Goal: Information Seeking & Learning: Learn about a topic

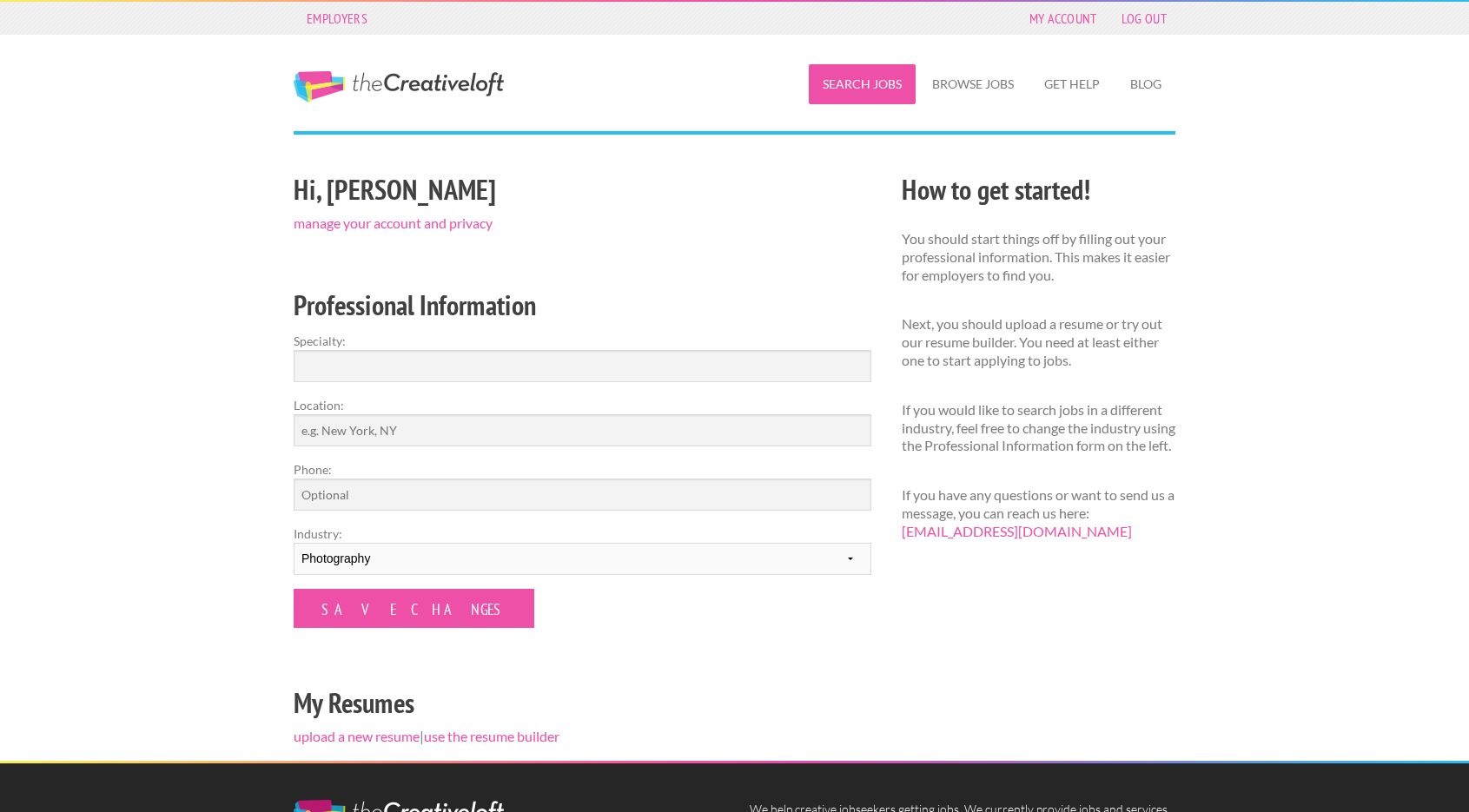
click at [844, 85] on link "Search Jobs" at bounding box center [861, 83] width 107 height 40
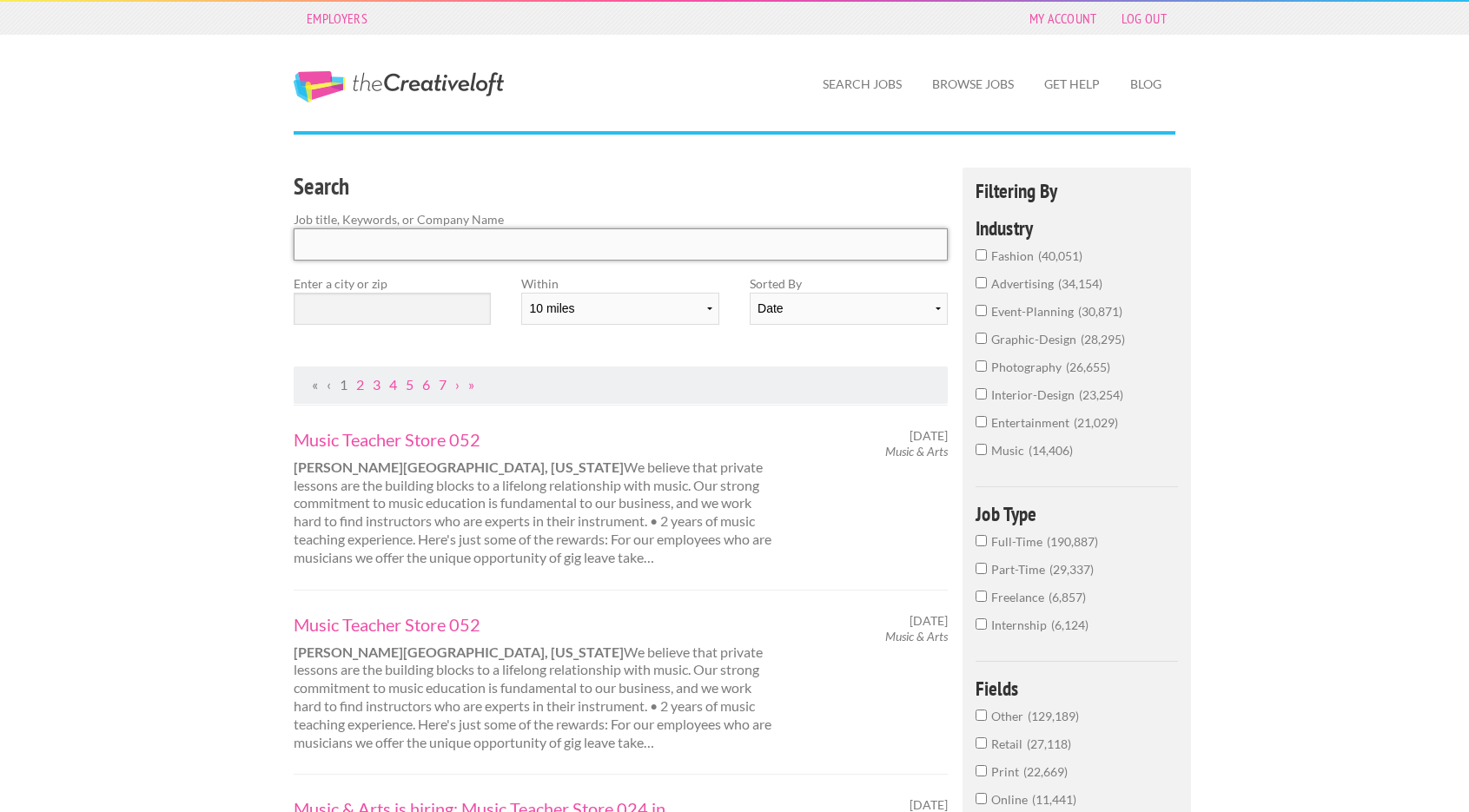
click at [447, 237] on input "Search" at bounding box center [621, 244] width 654 height 32
click at [980, 365] on input "photography 26,655" at bounding box center [981, 366] width 11 height 11
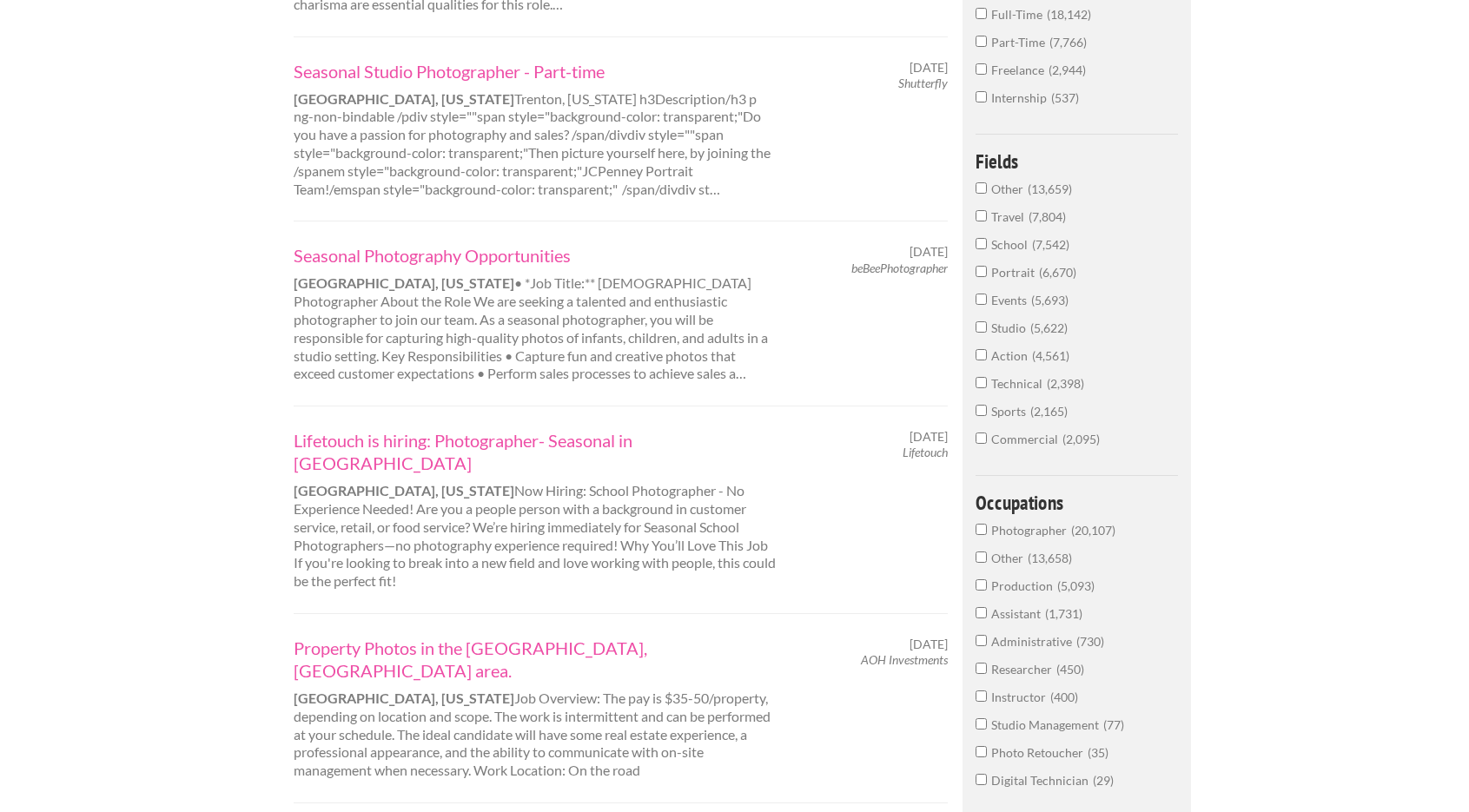
scroll to position [556, 0]
click at [981, 527] on input "Photographer 20,107" at bounding box center [981, 527] width 11 height 11
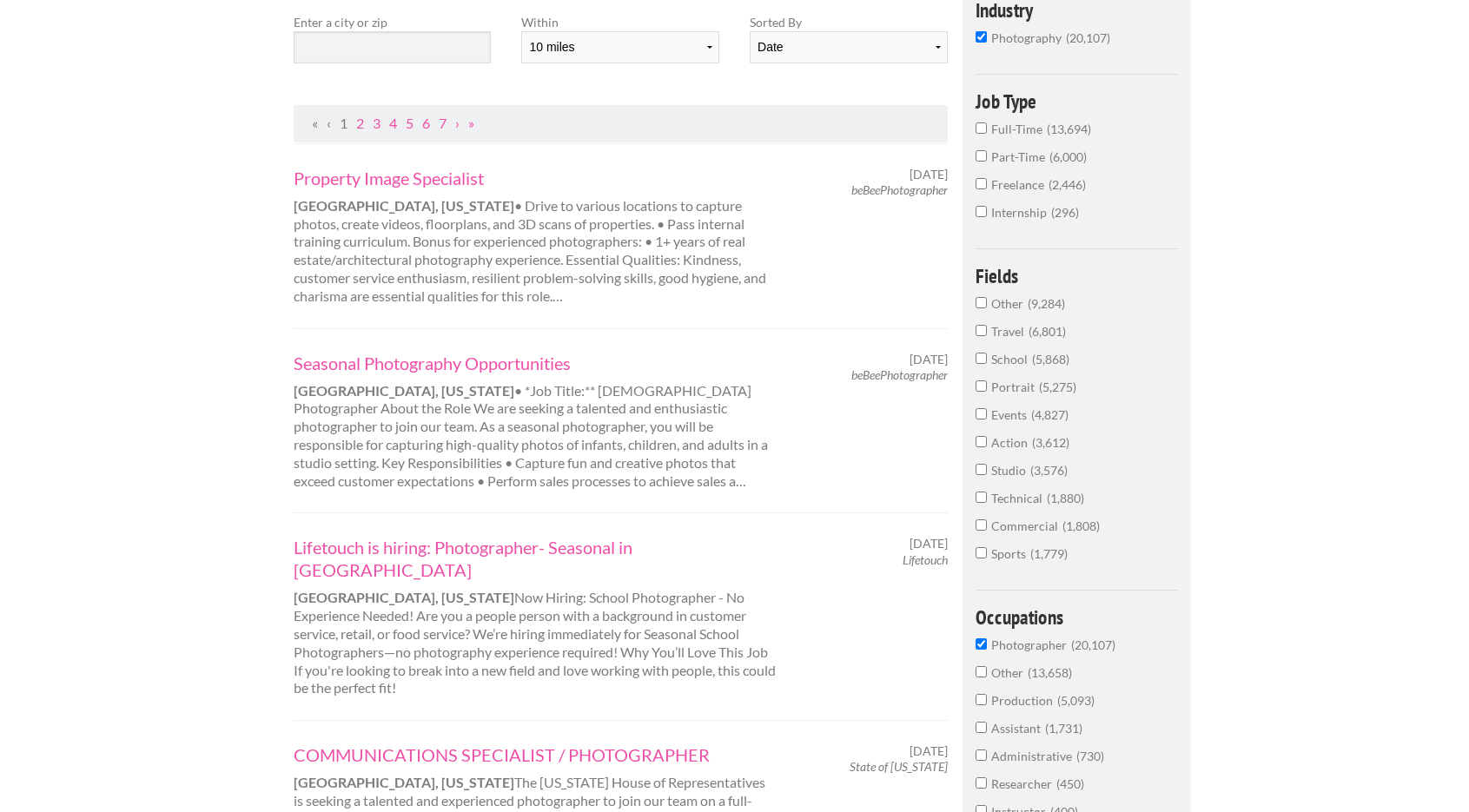
scroll to position [47, 0]
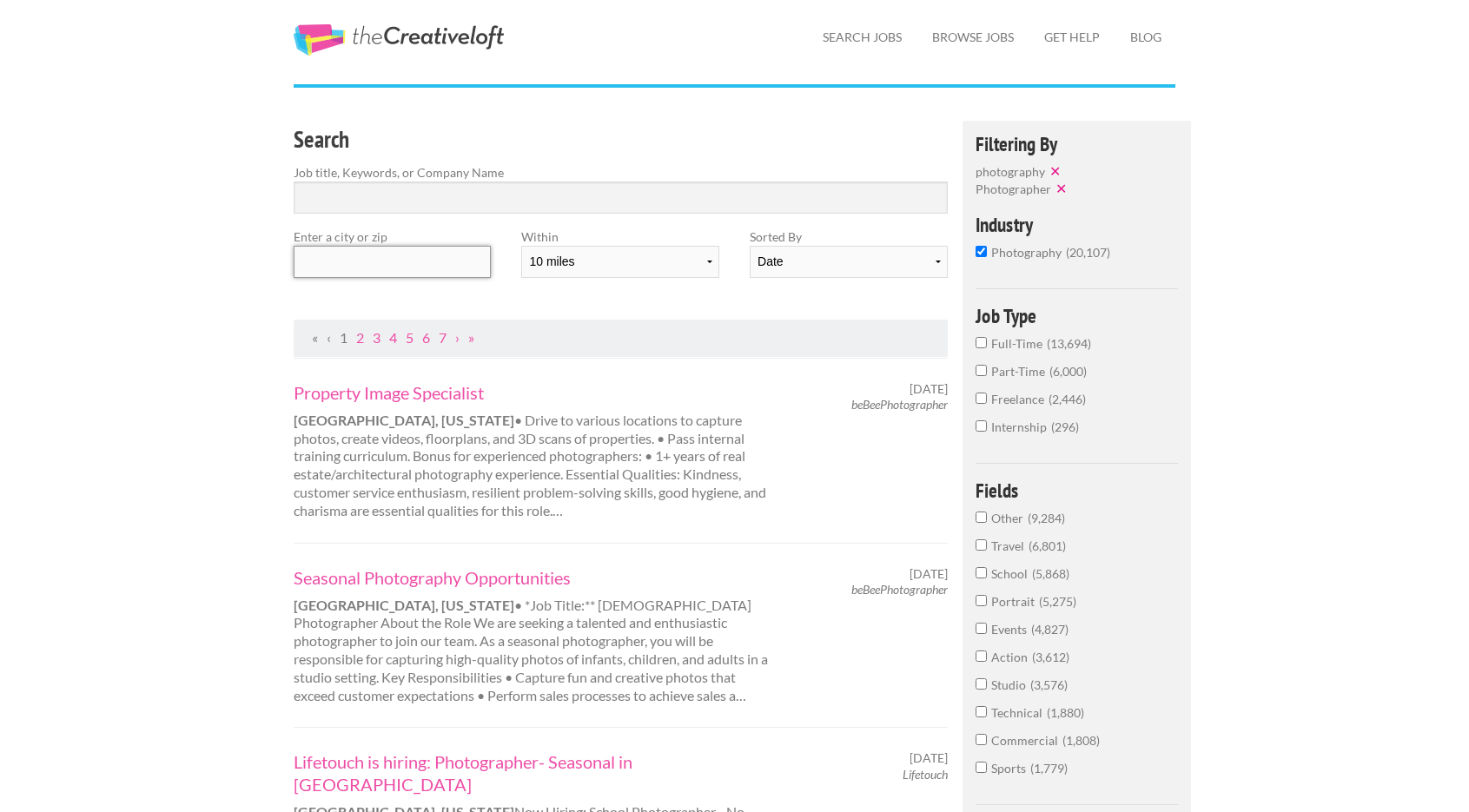
click at [422, 271] on input "text" at bounding box center [392, 261] width 197 height 32
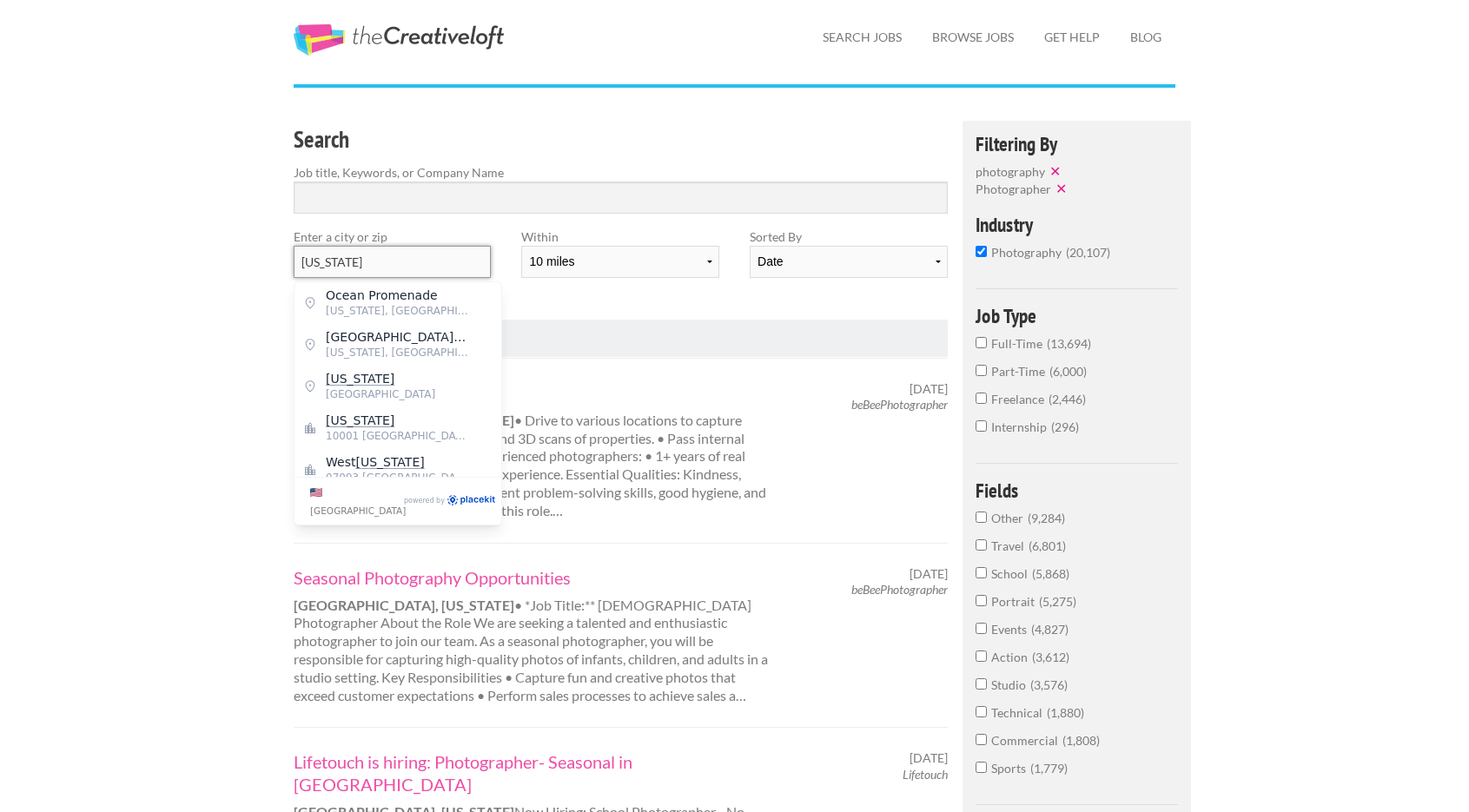
type input "New York"
click at [446, 259] on input "New York" at bounding box center [392, 261] width 197 height 32
click at [404, 438] on span "10001 United States of America" at bounding box center [397, 435] width 143 height 16
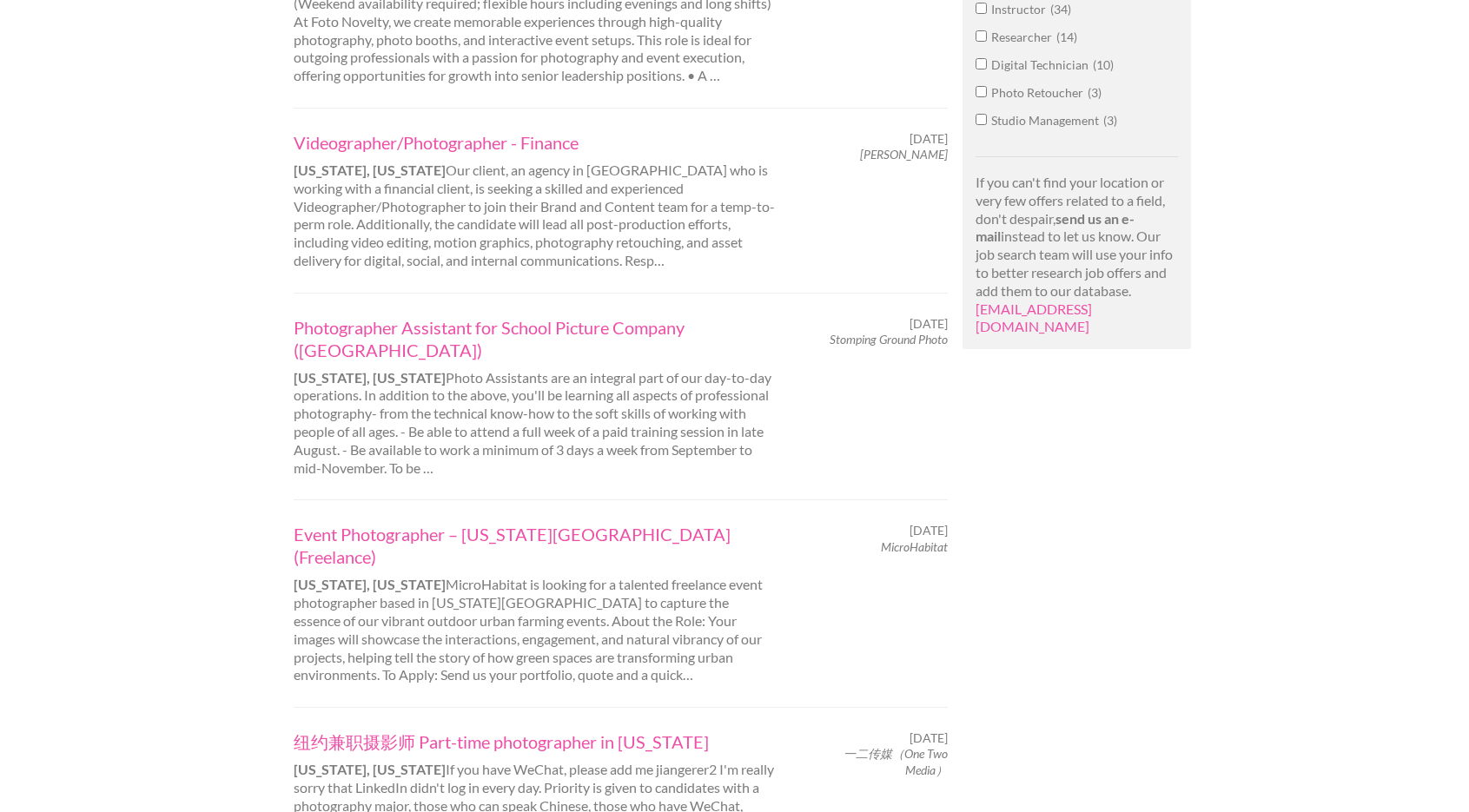
scroll to position [1042, 0]
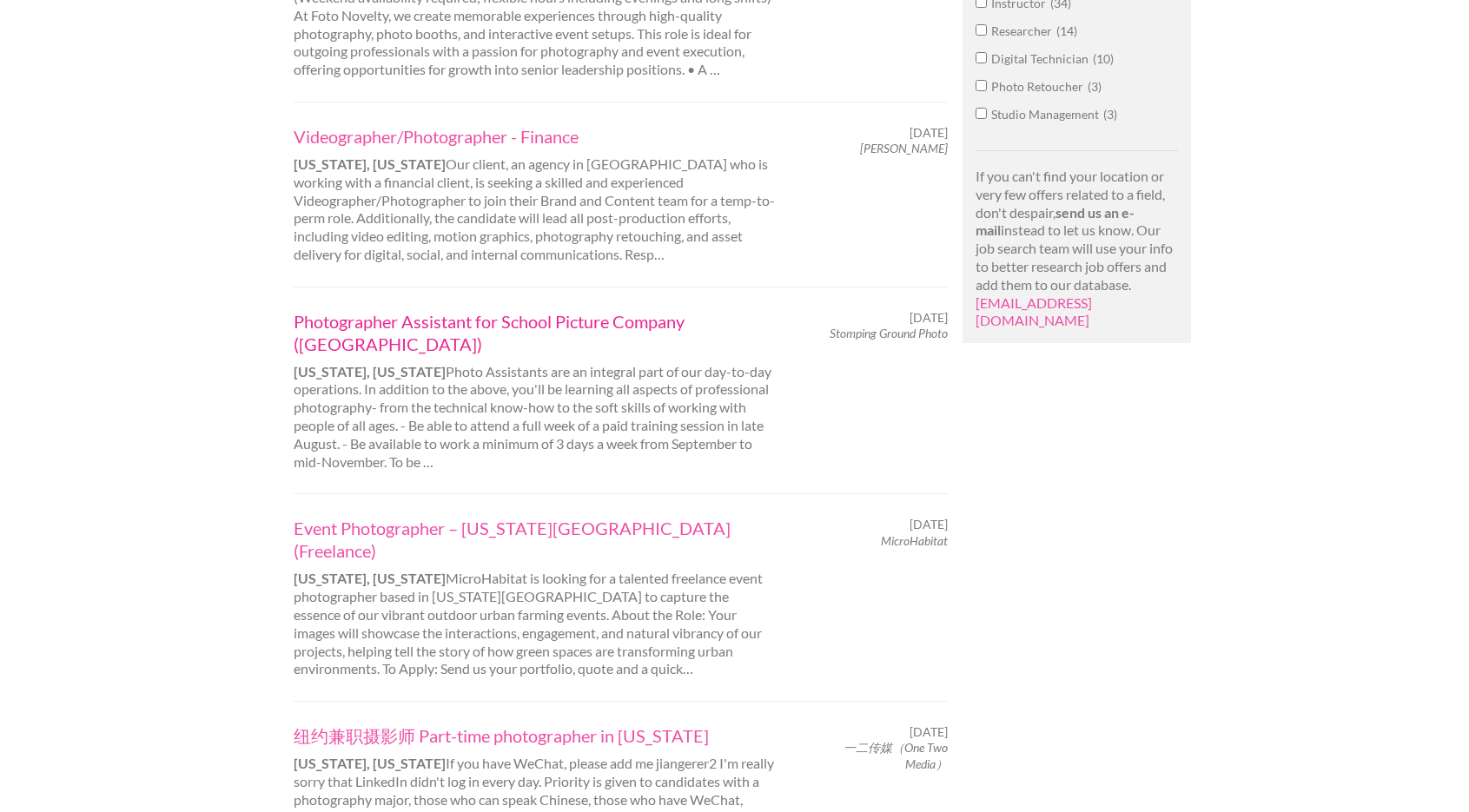
click at [495, 321] on link "Photographer Assistant for School Picture Company (NYC)" at bounding box center [534, 332] width 483 height 45
click at [135, 260] on div "Employers My Account Log Out The Creative Loft Search Jobs Browse Jobs Get Help…" at bounding box center [734, 310] width 1469 height 2704
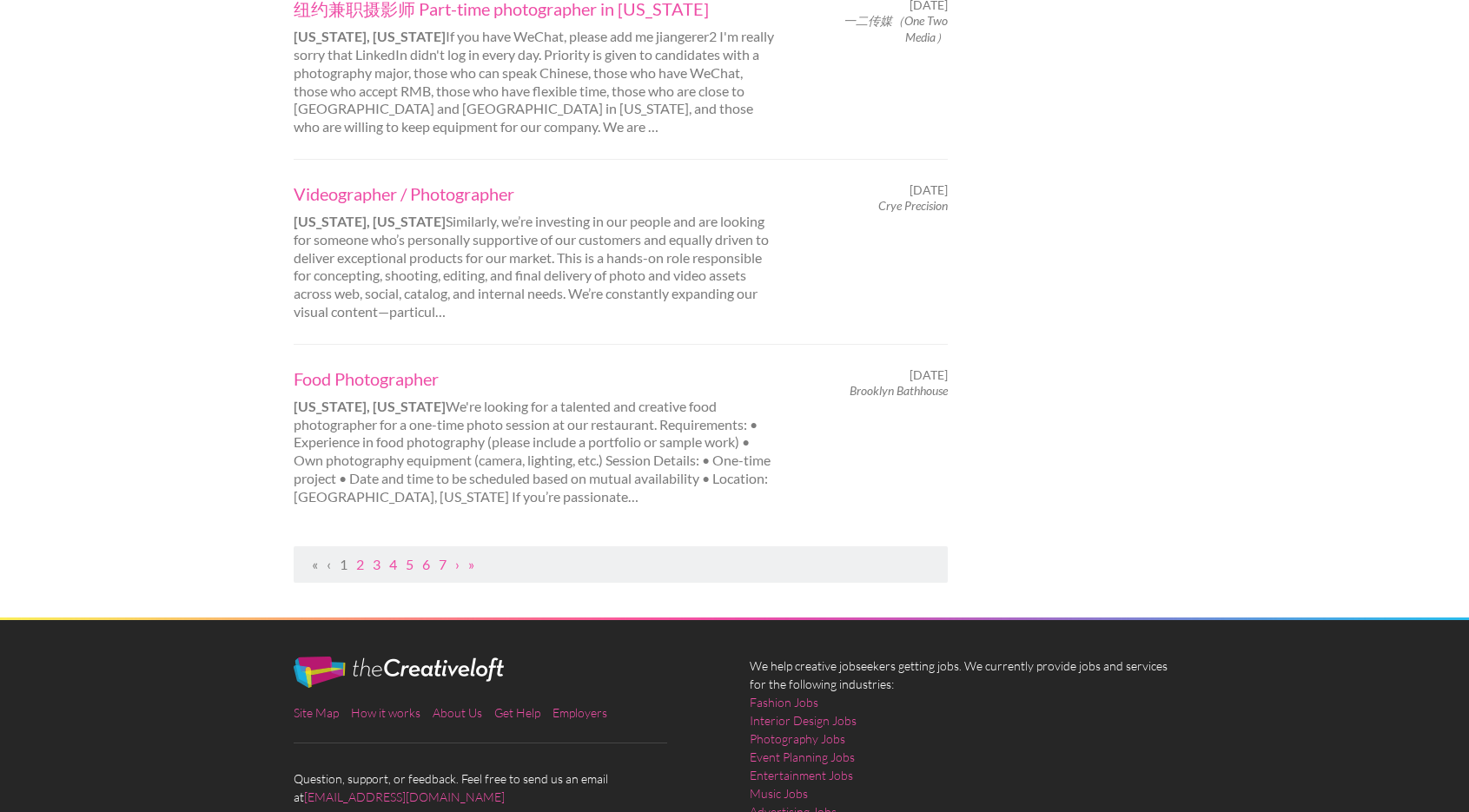
scroll to position [1771, 0]
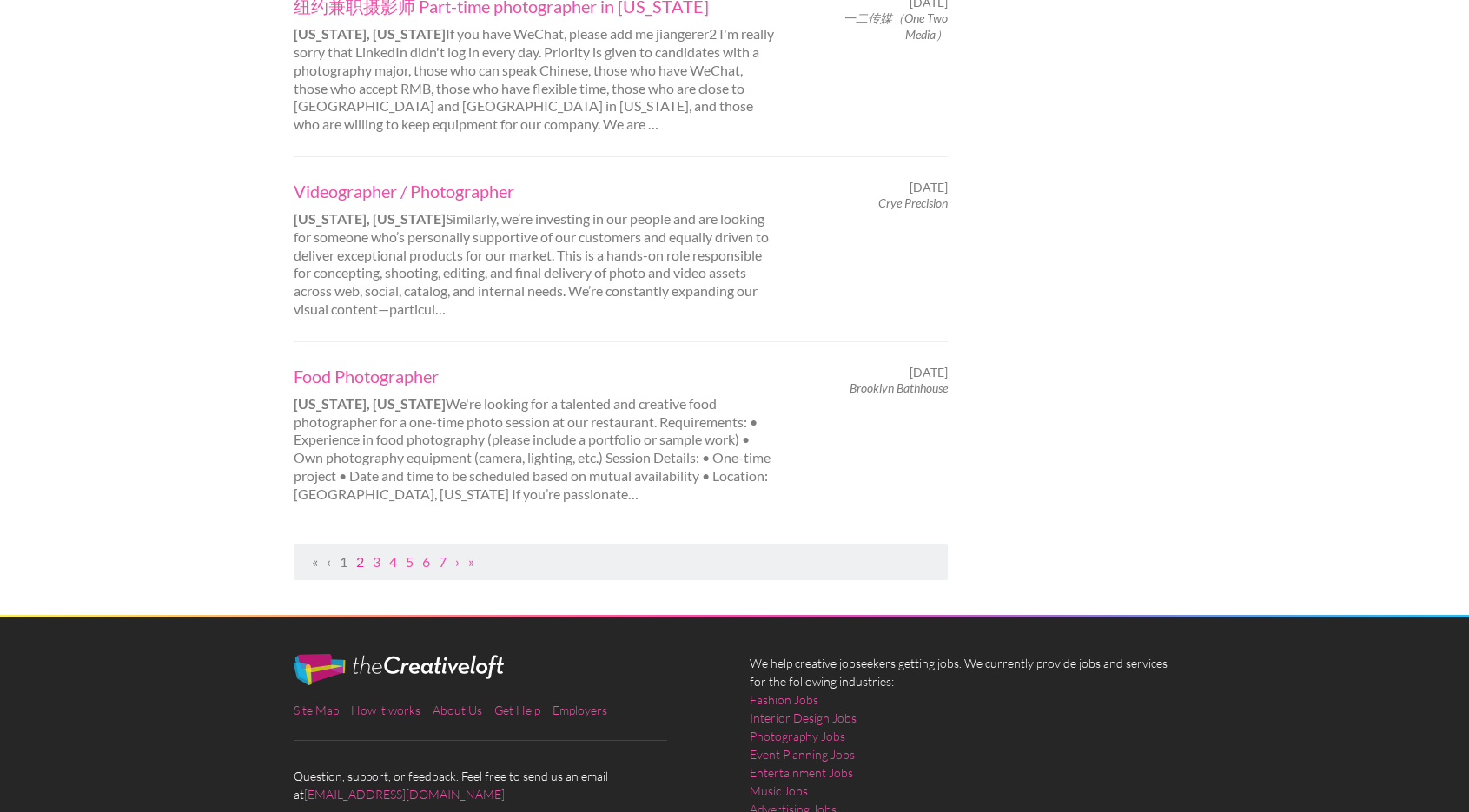
click at [359, 553] on link "2" at bounding box center [359, 561] width 7 height 17
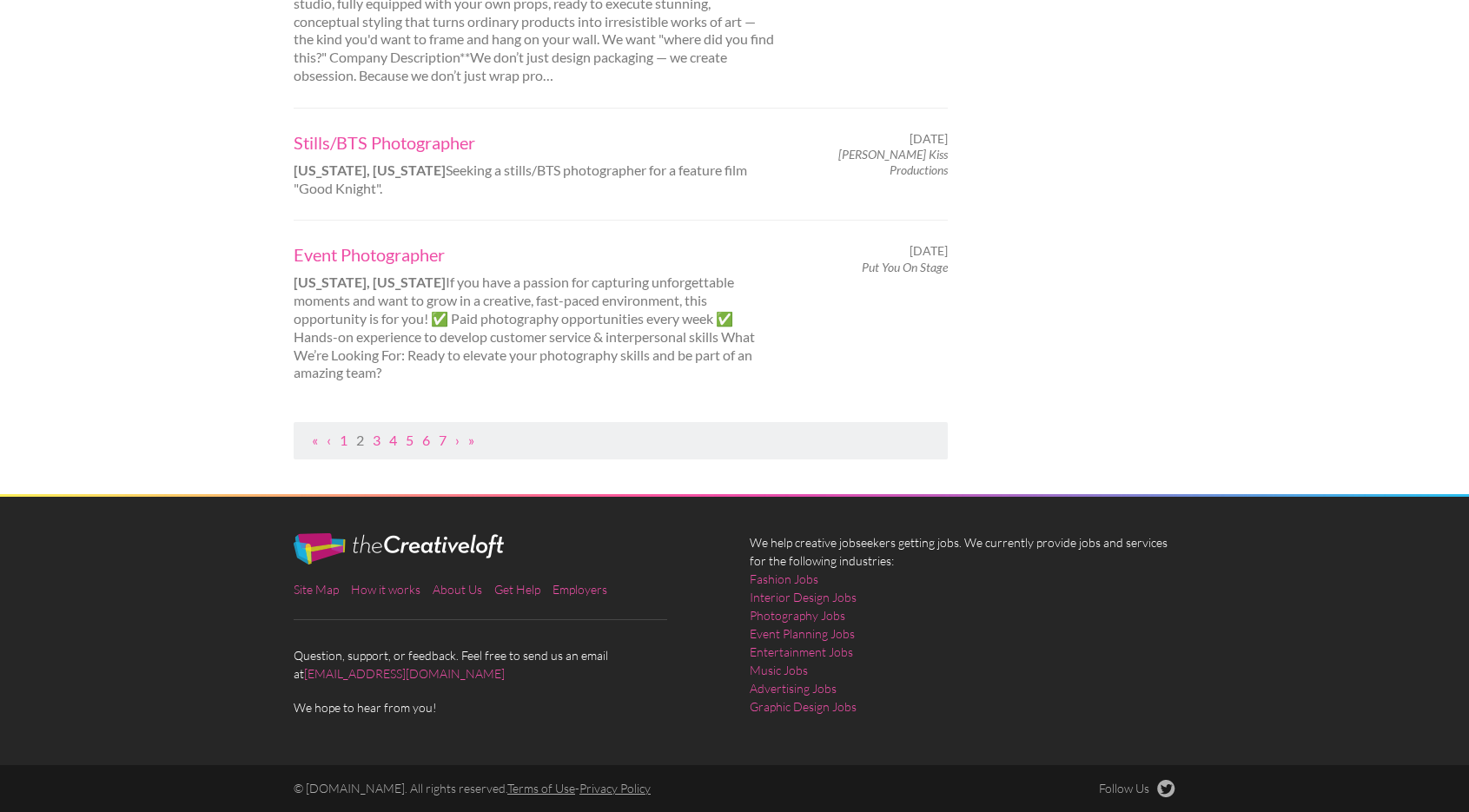
scroll to position [0, 0]
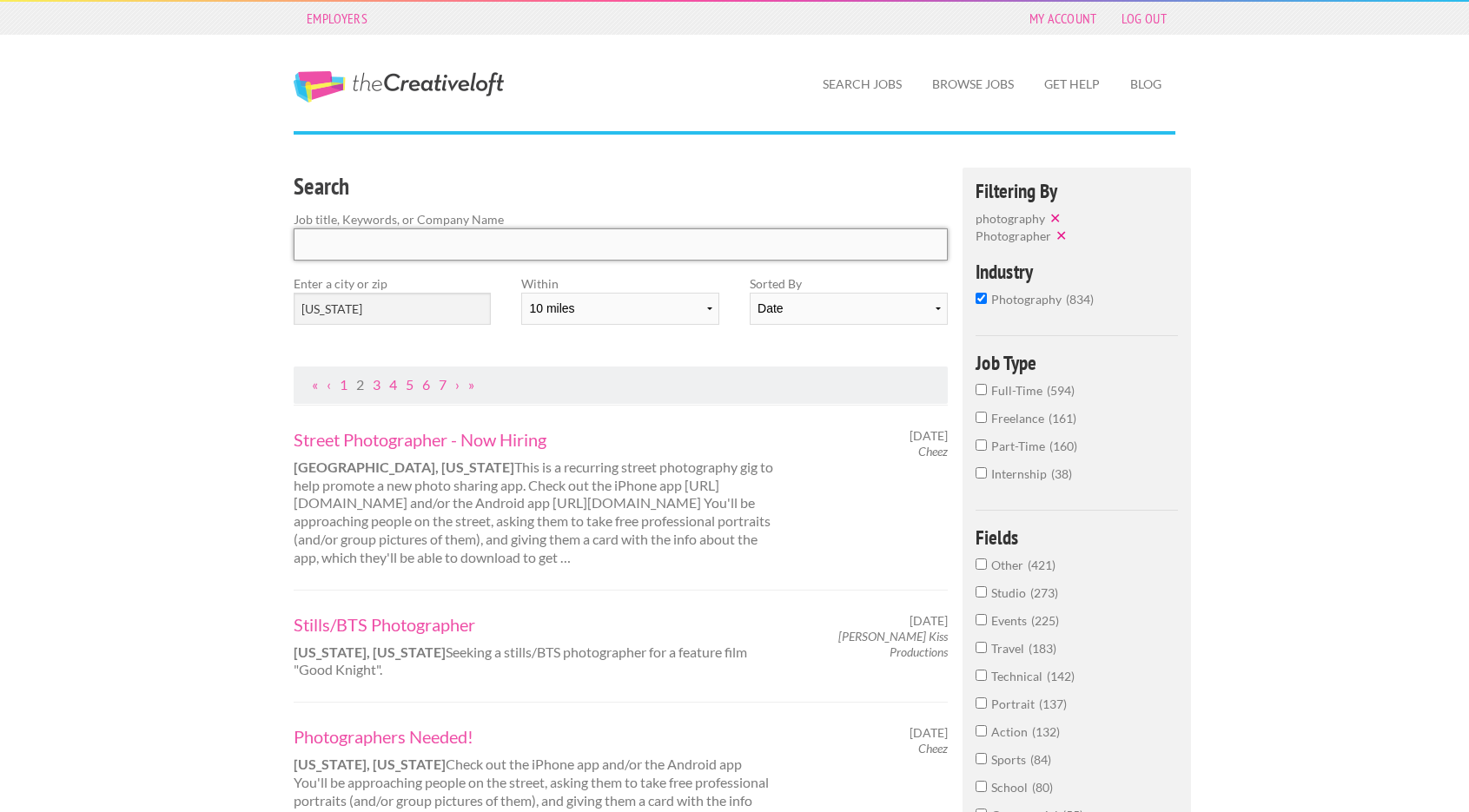
click at [626, 237] on input "Search" at bounding box center [621, 244] width 654 height 32
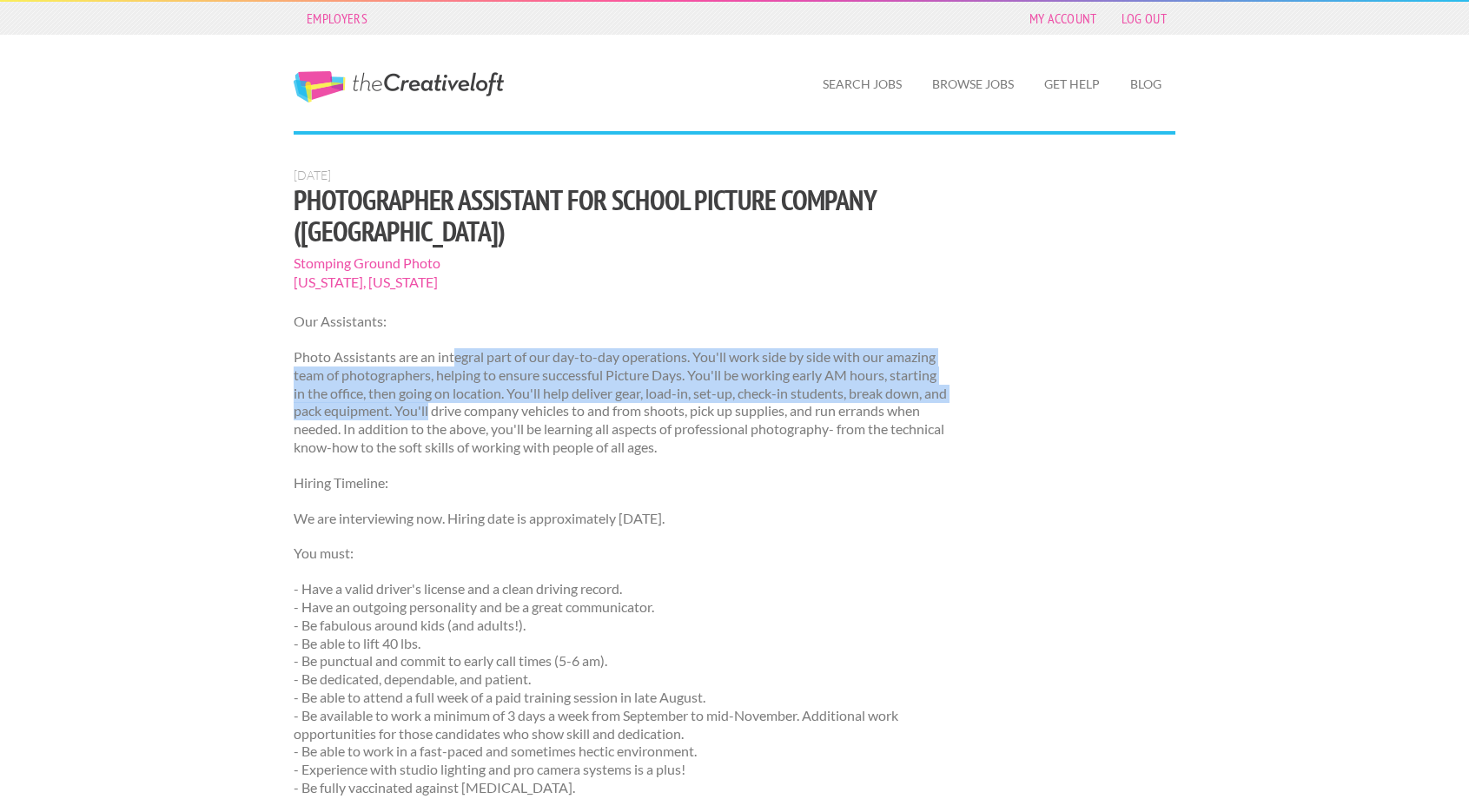
drag, startPoint x: 457, startPoint y: 321, endPoint x: 452, endPoint y: 377, distance: 56.2
click at [453, 378] on p "Photo Assistants are an integral part of our day-to-day operations. You'll work…" at bounding box center [621, 402] width 654 height 108
click at [452, 377] on p "Photo Assistants are an integral part of our day-to-day operations. You'll work…" at bounding box center [621, 402] width 654 height 108
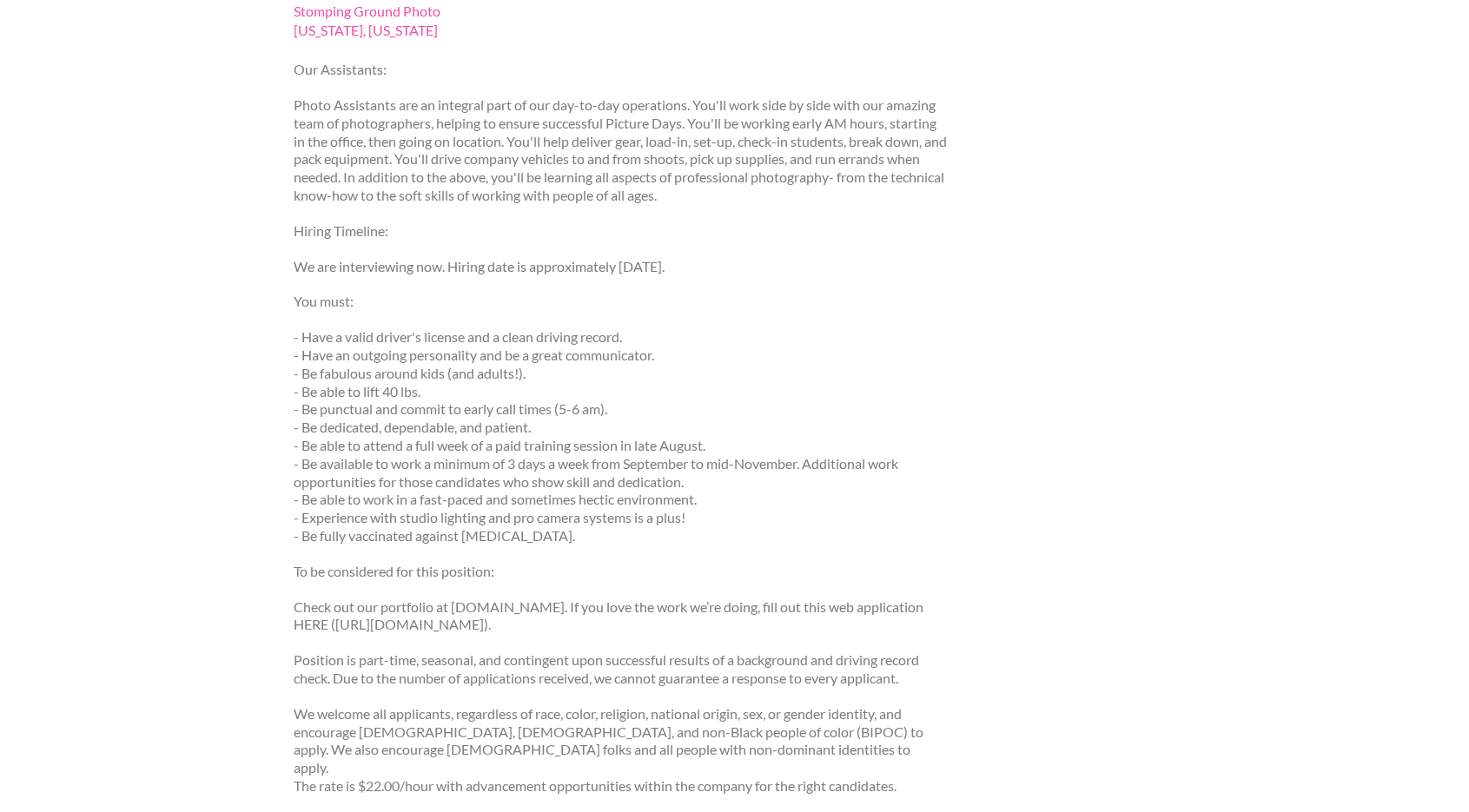
scroll to position [278, 0]
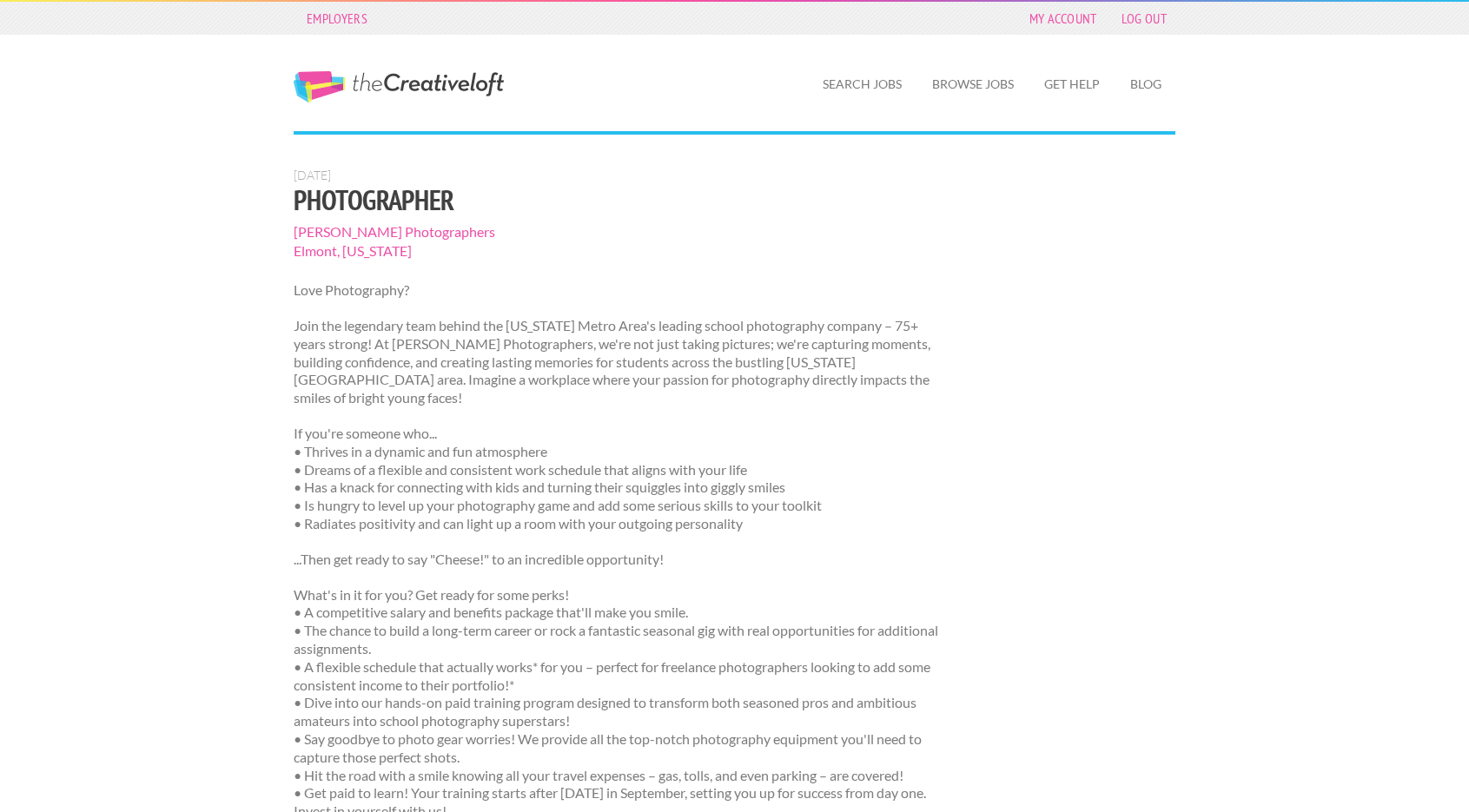
click at [421, 321] on p "Join the legendary team behind the [US_STATE] Metro Area's leading school photo…" at bounding box center [621, 362] width 654 height 91
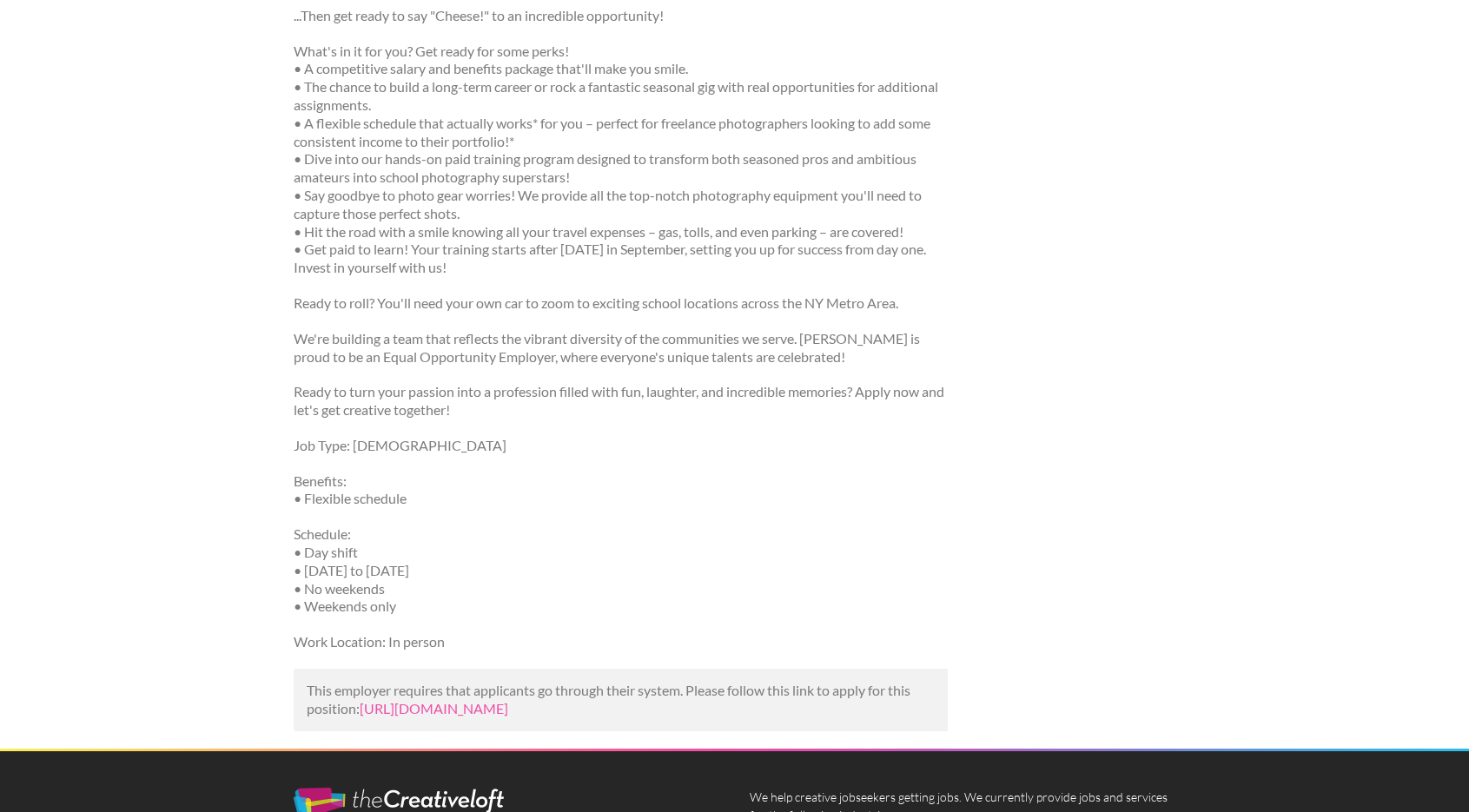
scroll to position [625, 0]
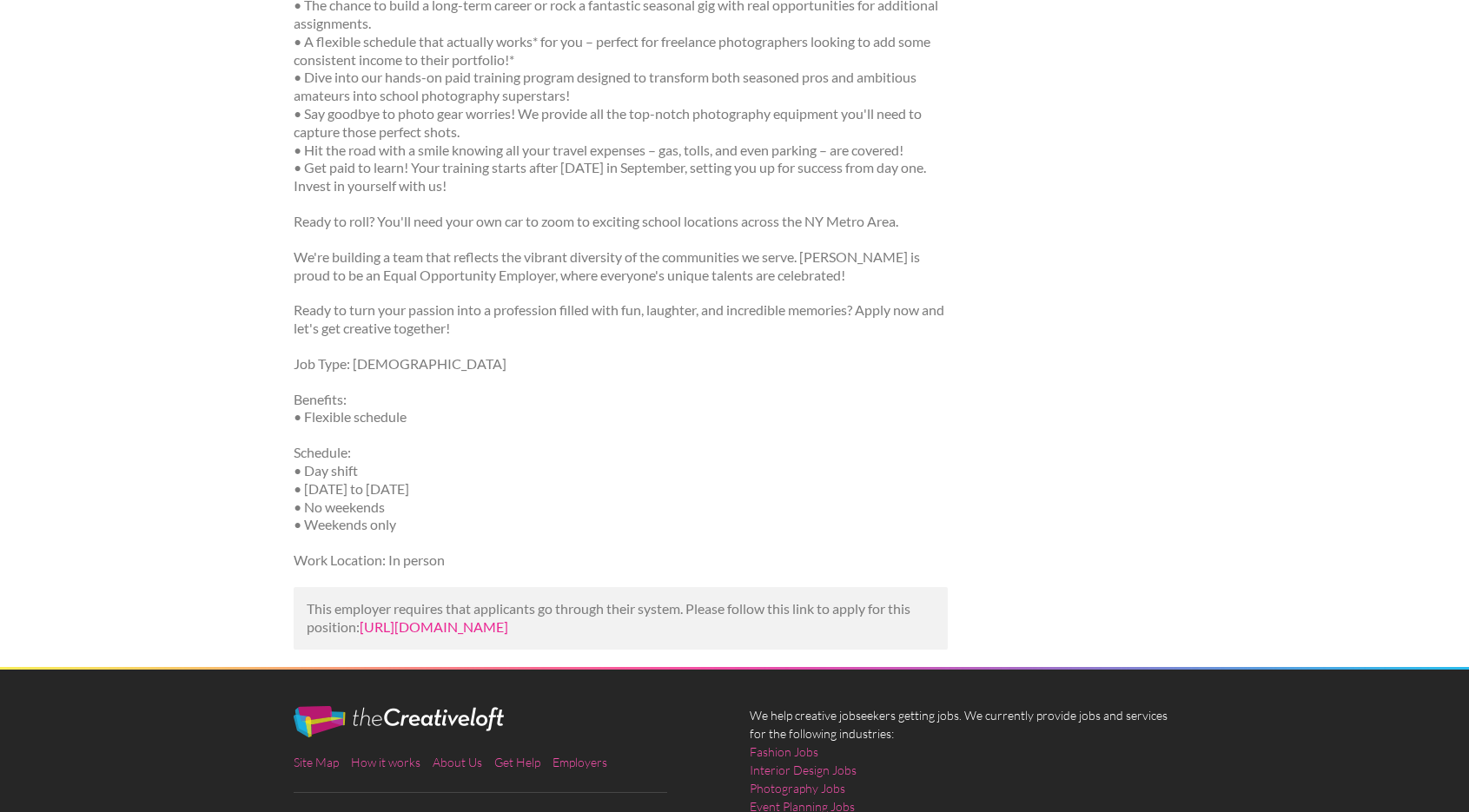
click at [466, 632] on link "https://www.indeed.com/viewjob?jk=ff9a32e3888ed30d&utm_campaign=google_jobs_app…" at bounding box center [433, 627] width 148 height 17
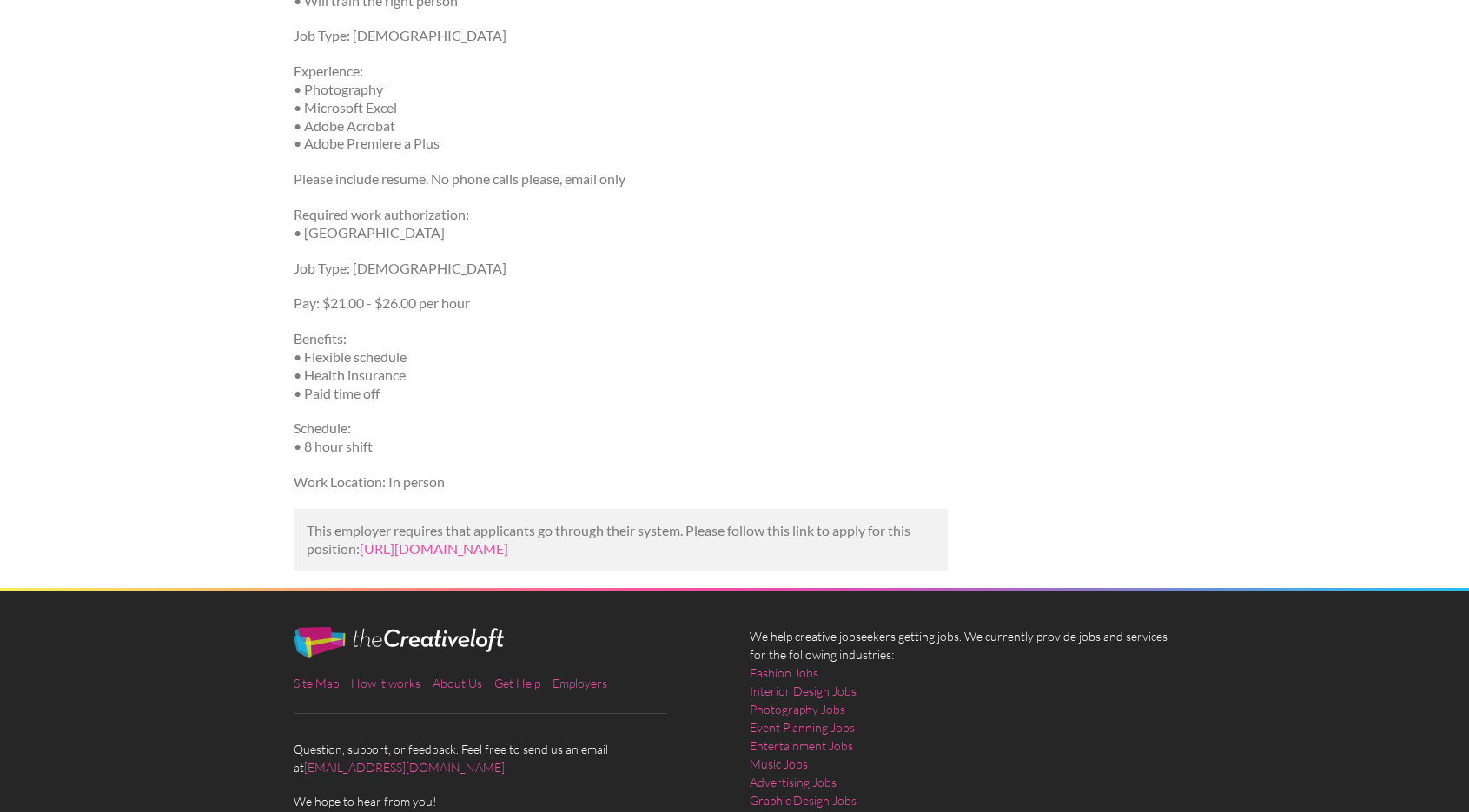
scroll to position [1042, 0]
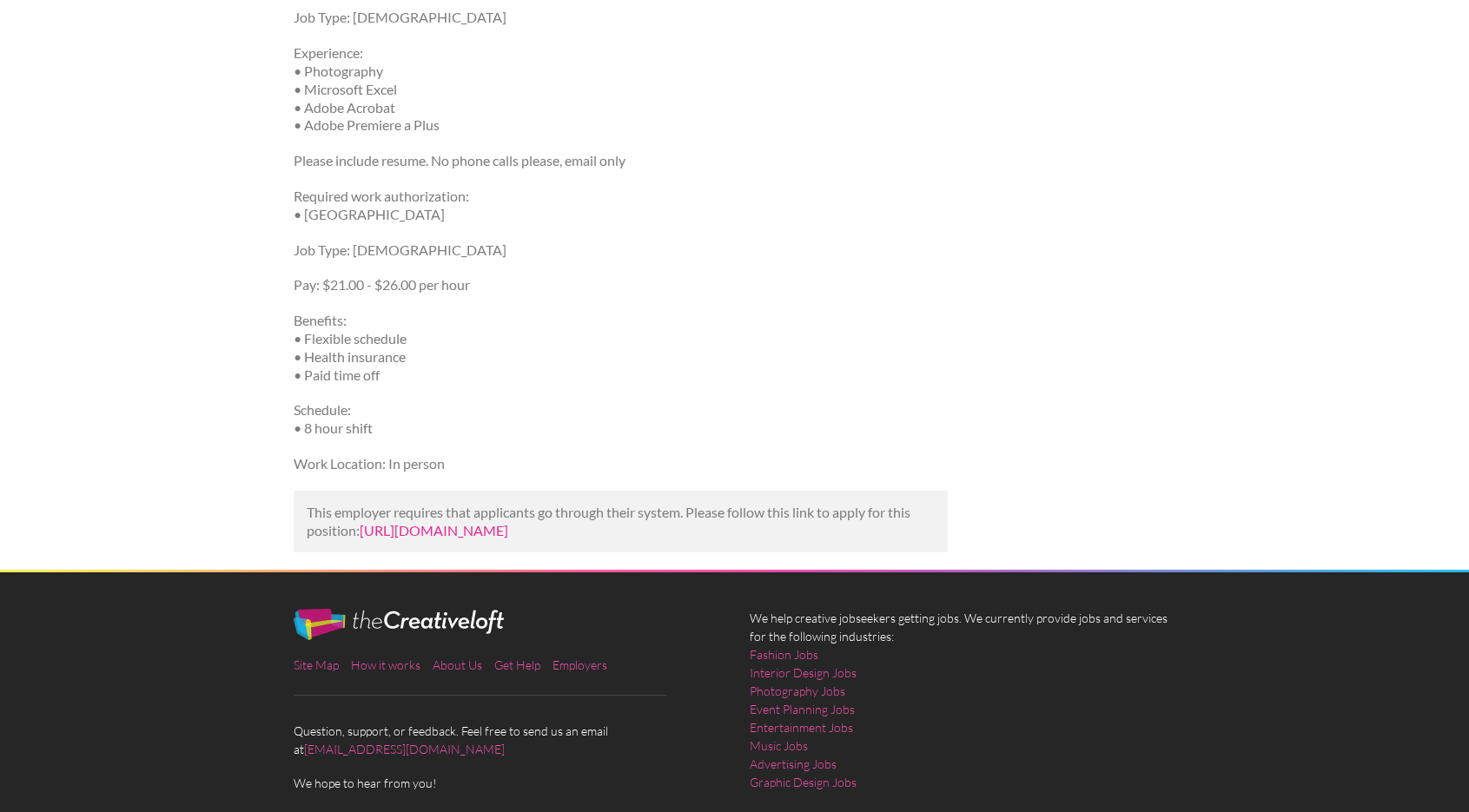
click at [477, 536] on link "https://www.simplyhired.com/job/cB_TzbhpRQabGTGhsn02Y5q-1y1hWdet3EWPwqg5qvjG-nl…" at bounding box center [433, 531] width 148 height 17
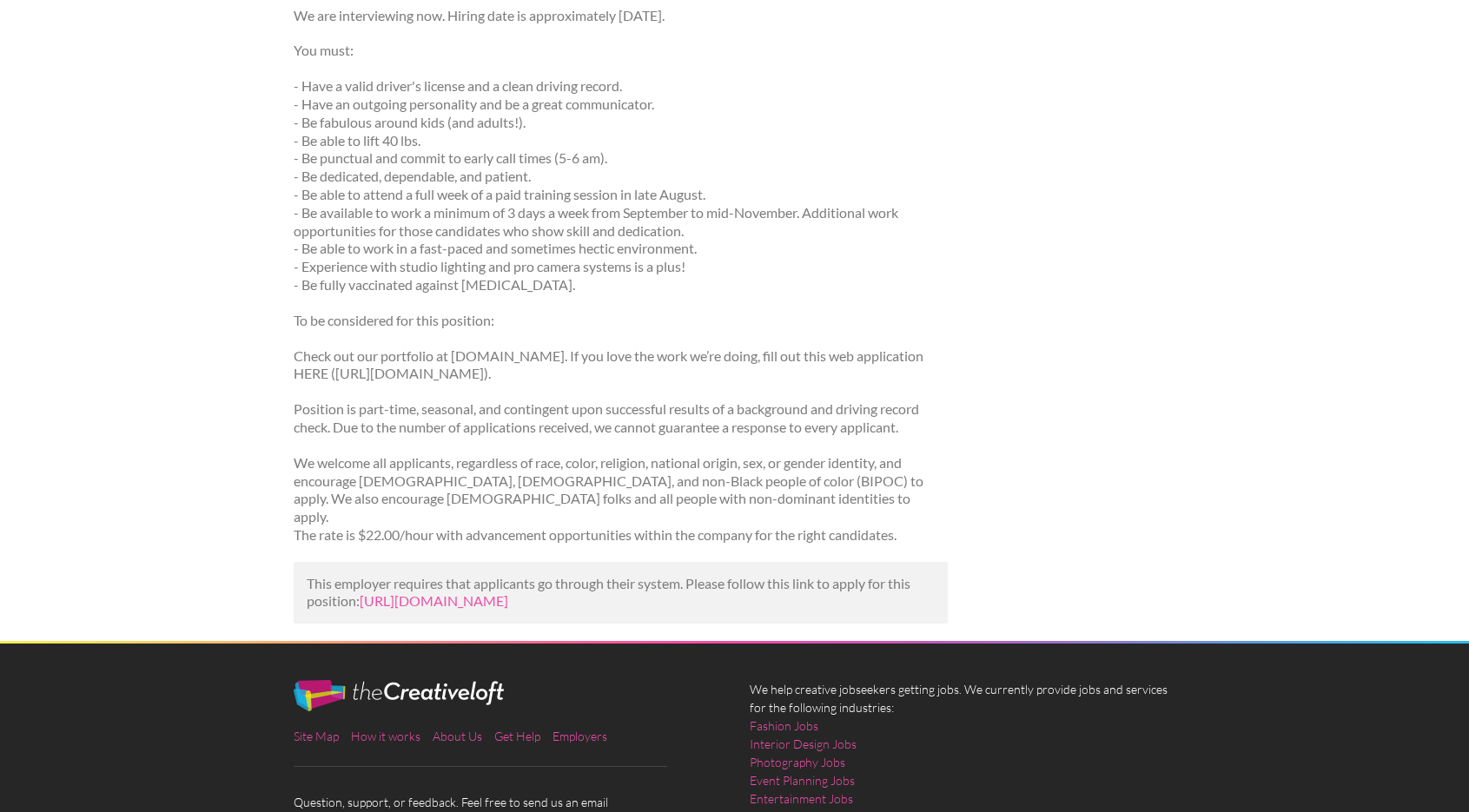
scroll to position [521, 0]
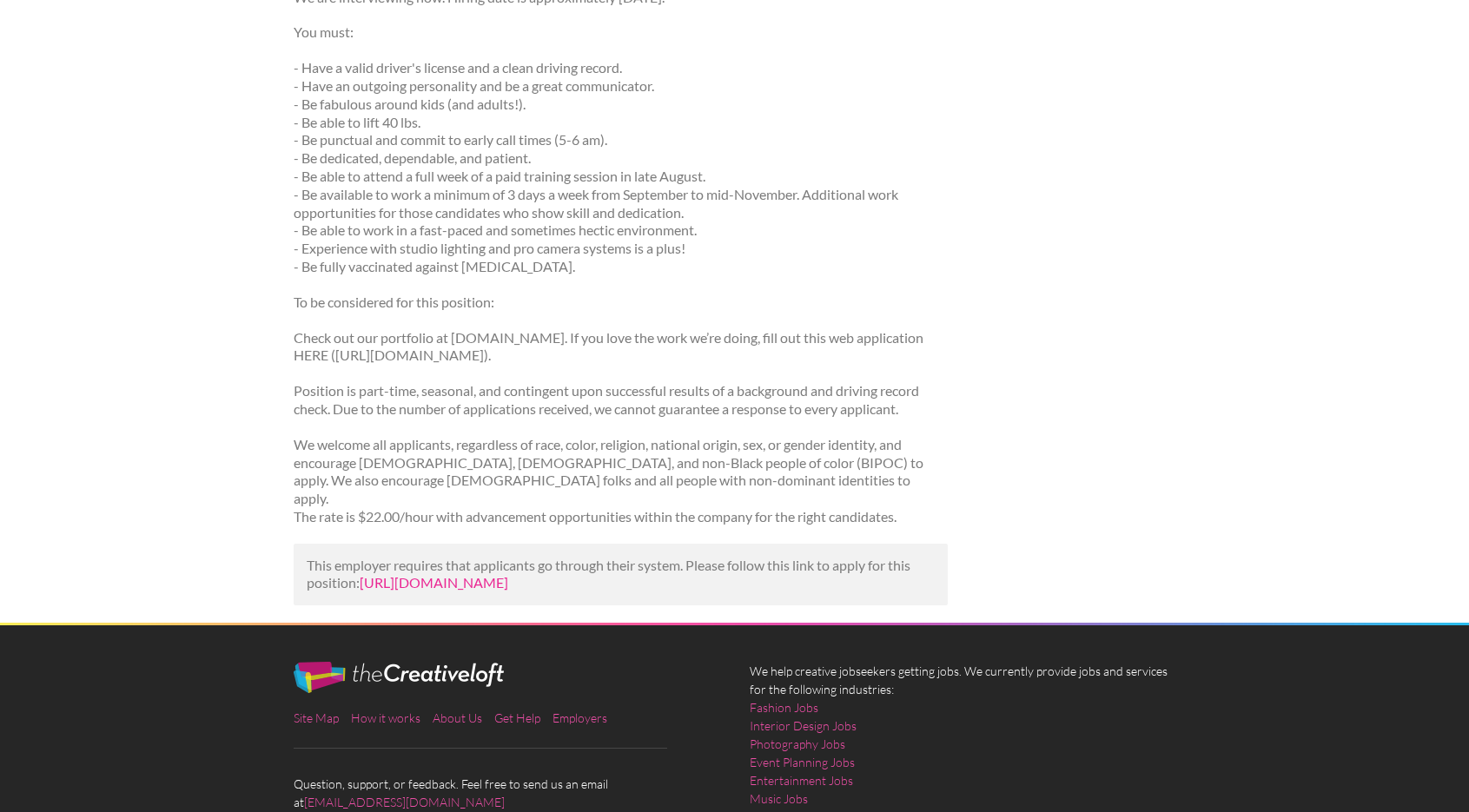
click at [428, 574] on link "https://www.listingsproject.com/listings/photographer-assistant-for-school-pict…" at bounding box center [433, 582] width 148 height 17
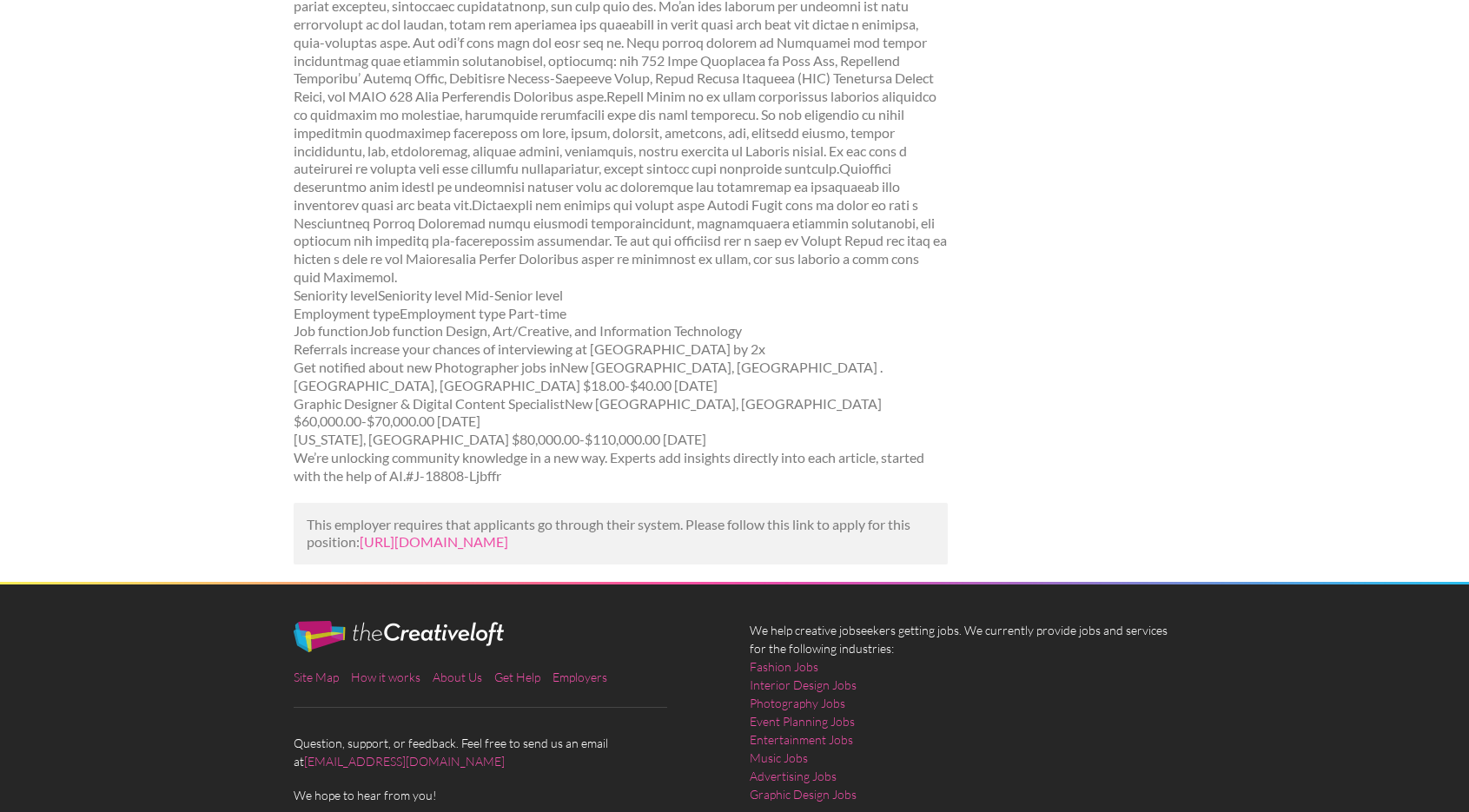
scroll to position [1805, 0]
